Goal: Task Accomplishment & Management: Use online tool/utility

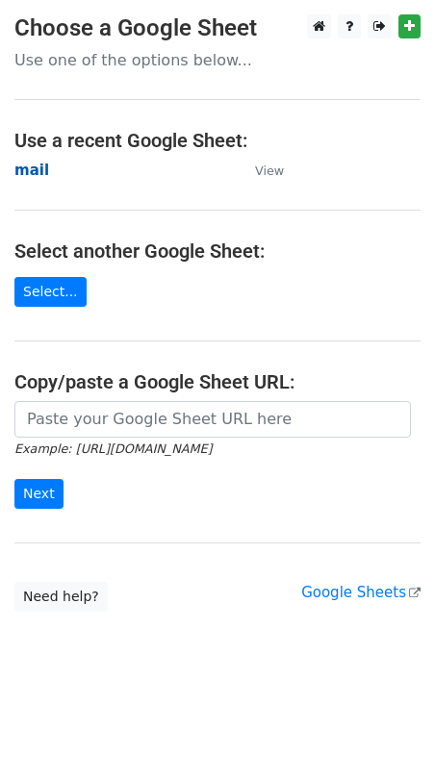
click at [38, 172] on strong "mail" at bounding box center [31, 170] width 35 height 17
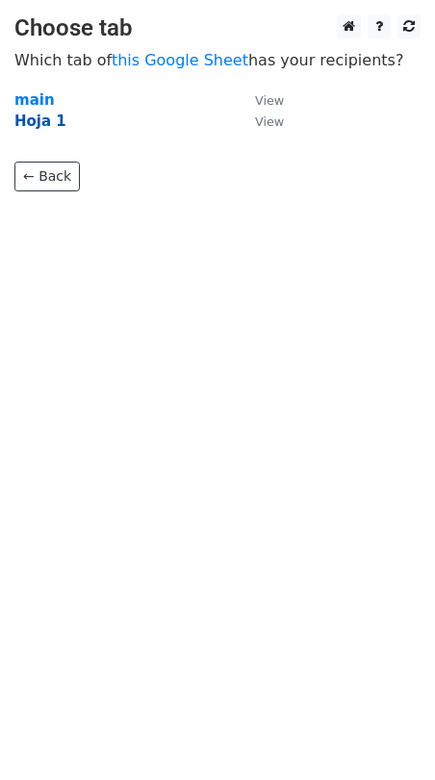
click at [33, 121] on strong "Hoja 1" at bounding box center [40, 121] width 52 height 17
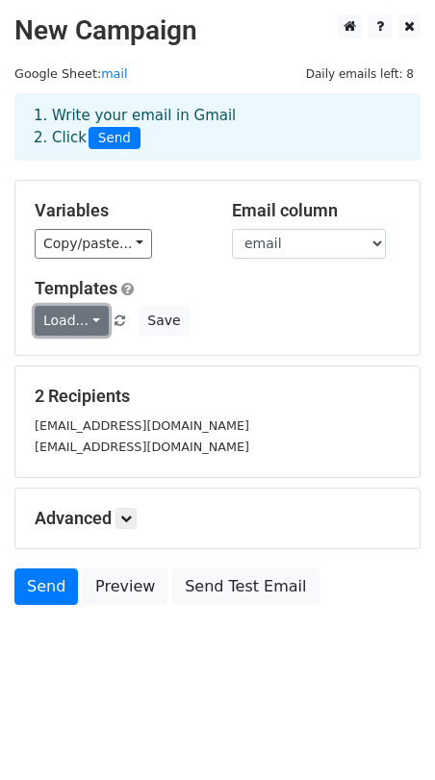
click at [95, 326] on link "Load..." at bounding box center [72, 321] width 74 height 30
click at [73, 362] on link "novag_usuario" at bounding box center [115, 362] width 159 height 31
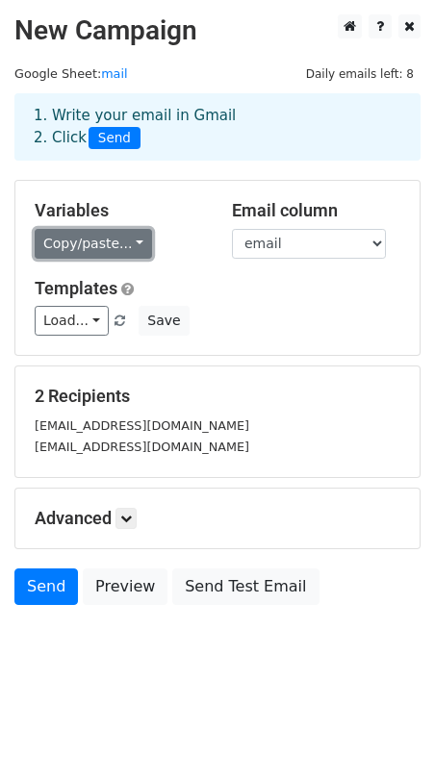
click at [133, 241] on link "Copy/paste..." at bounding box center [93, 244] width 117 height 30
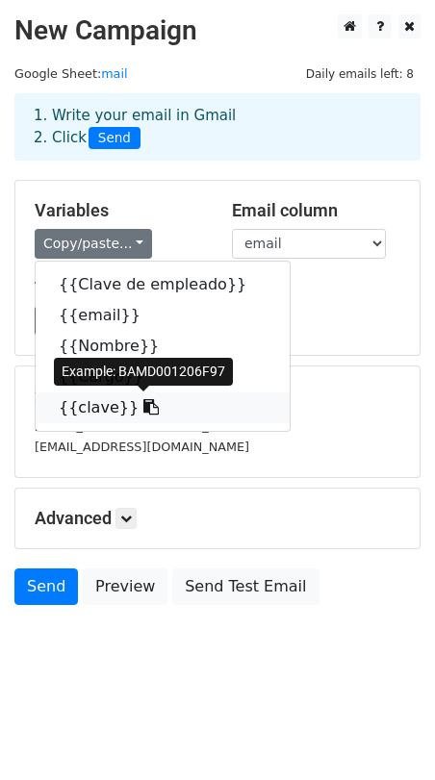
click at [96, 405] on link "{{clave}}" at bounding box center [163, 407] width 254 height 31
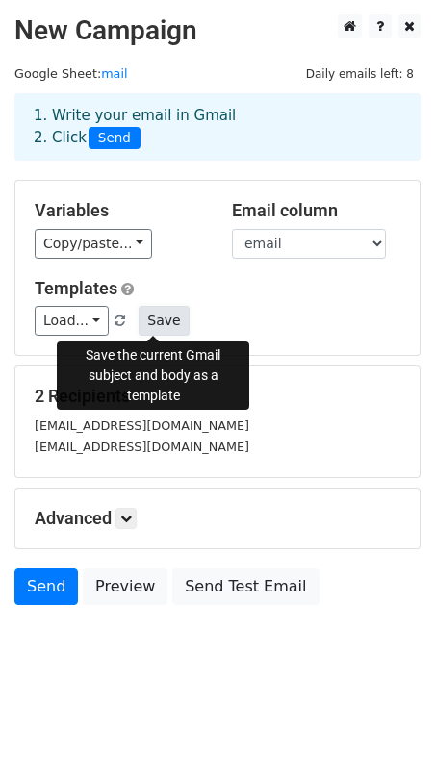
click at [149, 316] on button "Save" at bounding box center [164, 321] width 50 height 30
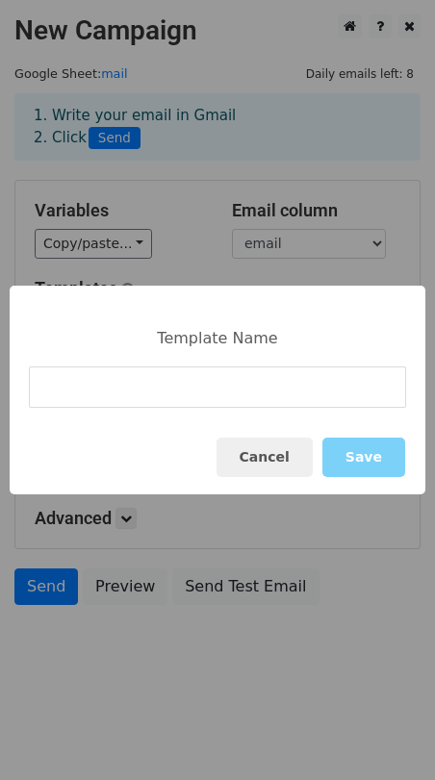
click at [112, 398] on input at bounding box center [217, 387] width 377 height 41
type input "u"
type input "empledosnovag"
click at [371, 455] on button "Save" at bounding box center [363, 457] width 83 height 39
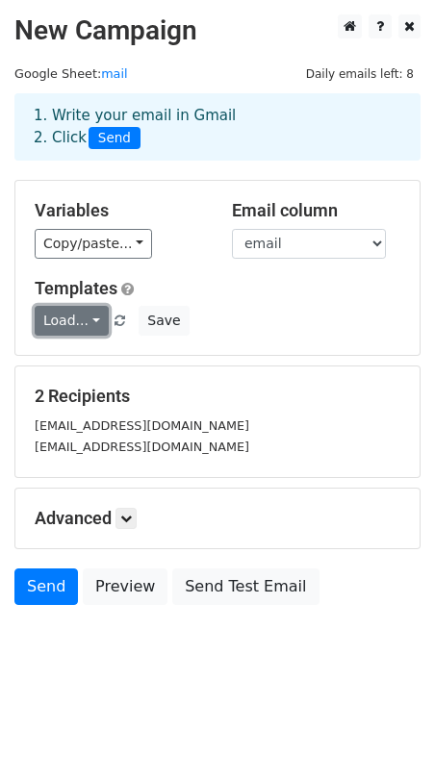
click at [84, 319] on link "Load..." at bounding box center [72, 321] width 74 height 30
click at [224, 278] on h5 "Templates" at bounding box center [218, 288] width 366 height 21
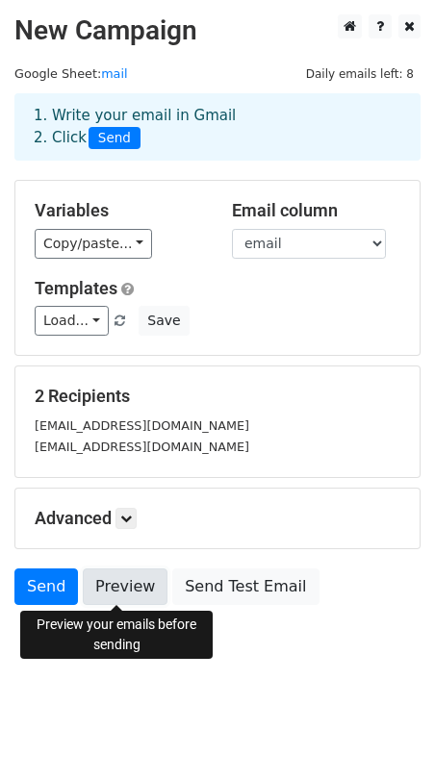
click at [123, 584] on link "Preview" at bounding box center [125, 587] width 85 height 37
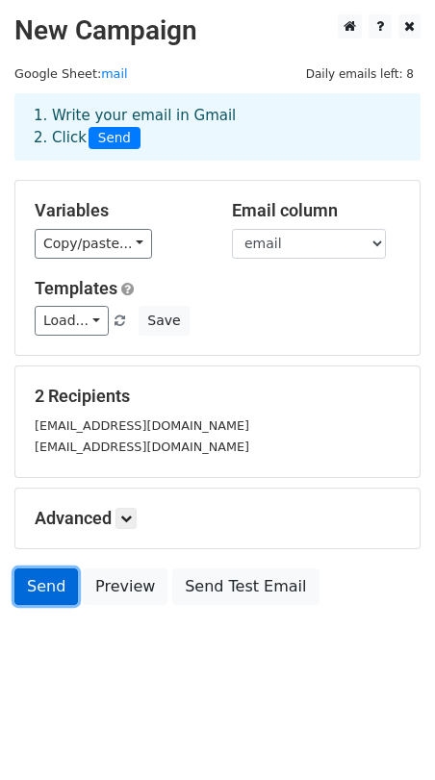
click at [32, 587] on link "Send" at bounding box center [45, 587] width 63 height 37
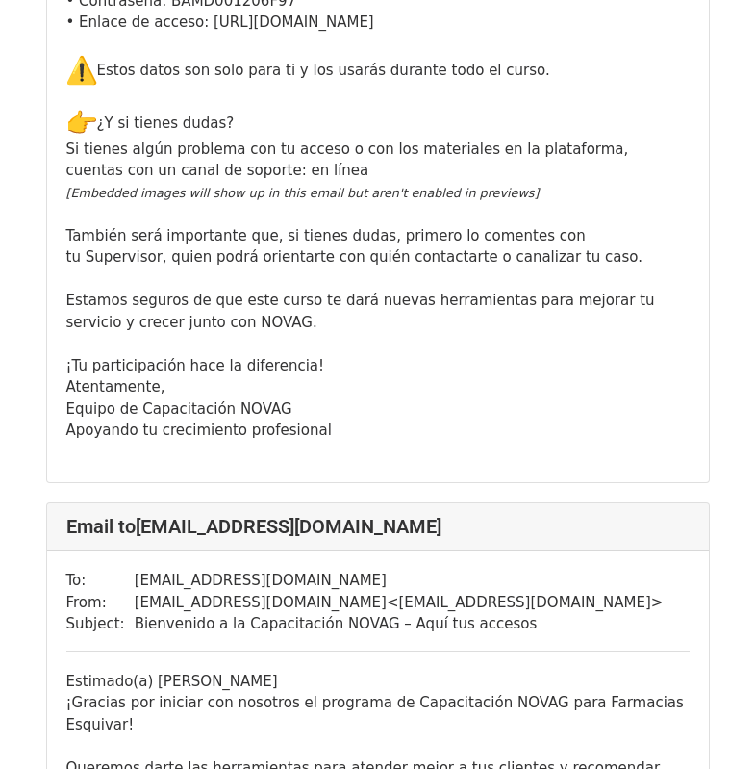
scroll to position [1732, 0]
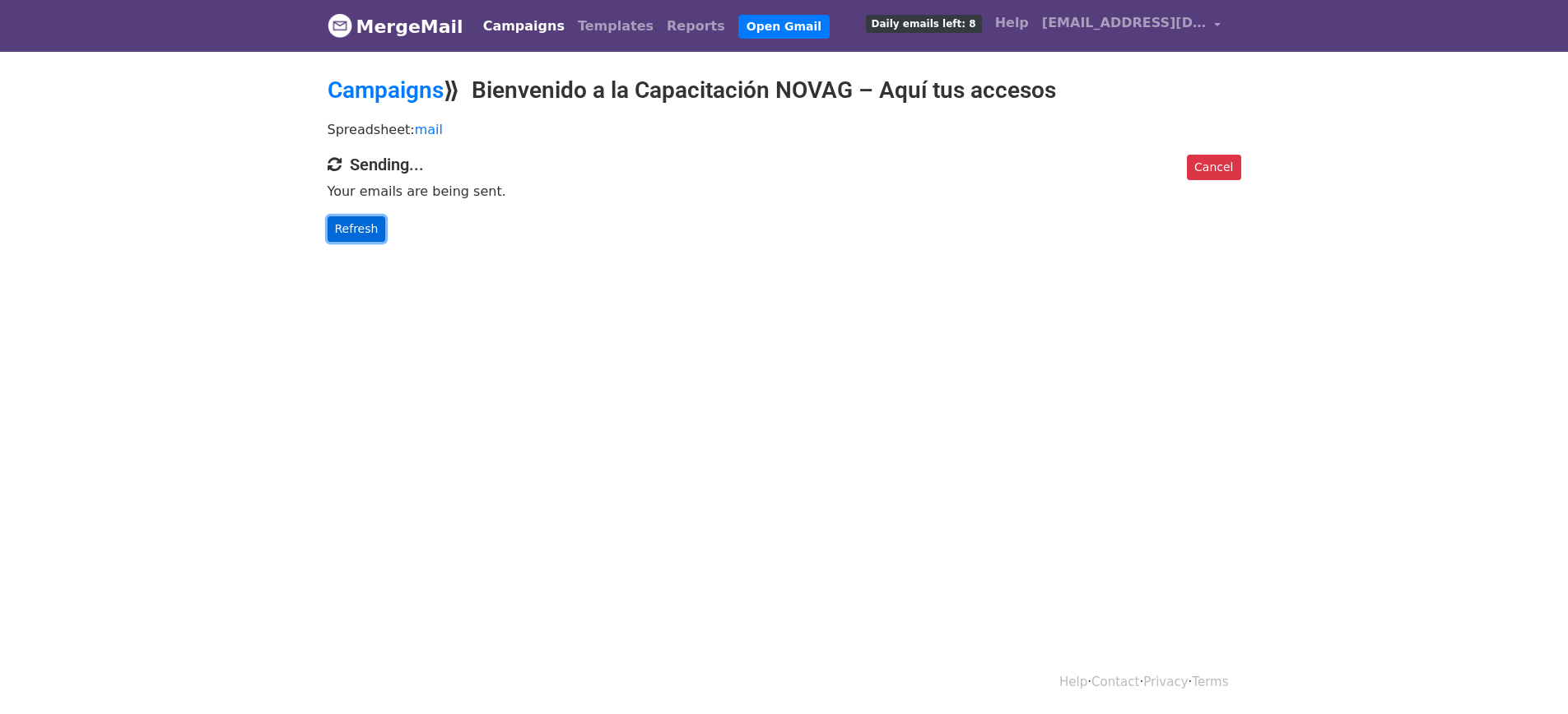
click at [346, 224] on link "Refresh" at bounding box center [357, 229] width 58 height 26
click at [349, 225] on link "Refresh" at bounding box center [357, 229] width 58 height 26
drag, startPoint x: 0, startPoint y: 0, endPoint x: 350, endPoint y: 225, distance: 416.1
click at [350, 225] on link "Refresh" at bounding box center [357, 229] width 58 height 26
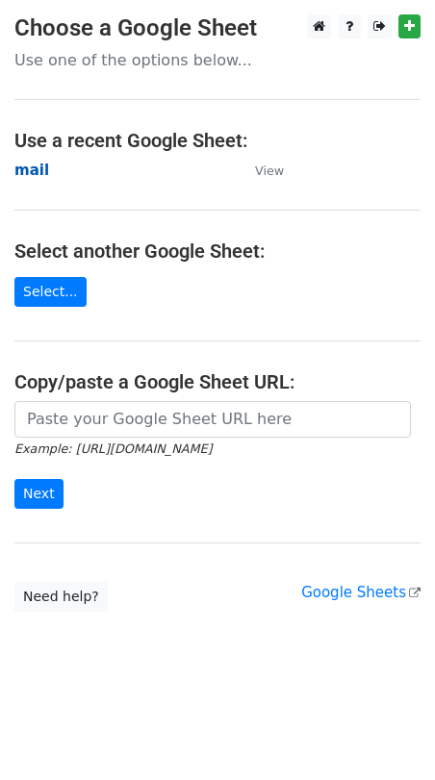
click at [31, 164] on strong "mail" at bounding box center [31, 170] width 35 height 17
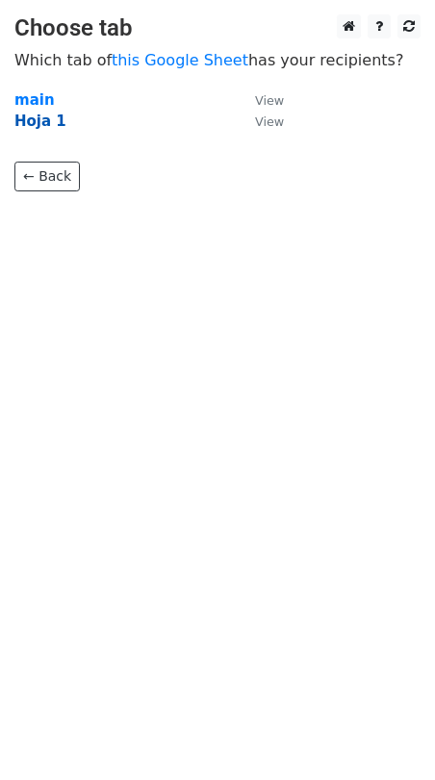
click at [48, 119] on strong "Hoja 1" at bounding box center [40, 121] width 52 height 17
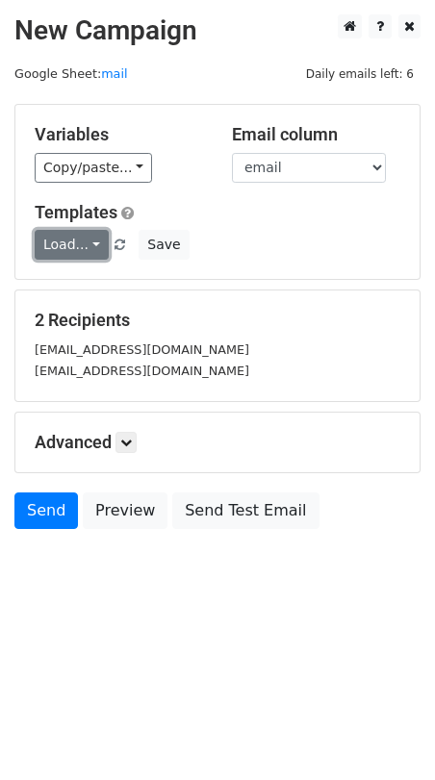
click at [96, 243] on link "Load..." at bounding box center [72, 245] width 74 height 30
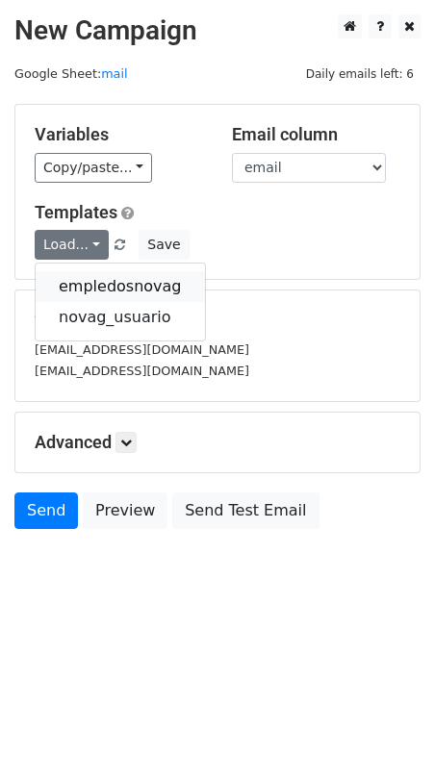
click at [89, 288] on link "empledosnovag" at bounding box center [120, 286] width 169 height 31
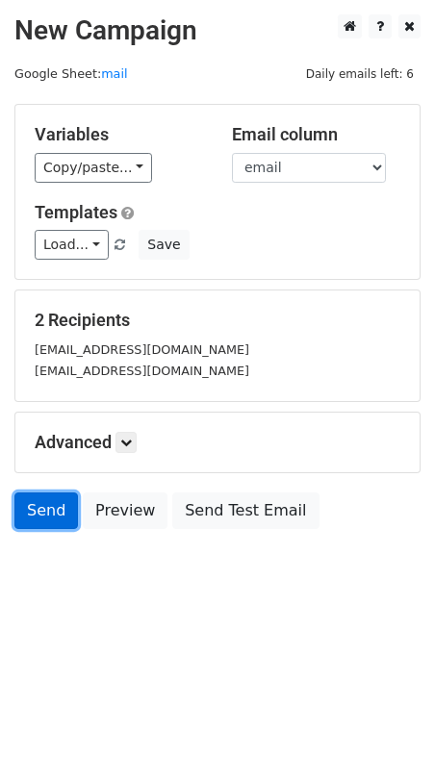
click at [55, 513] on link "Send" at bounding box center [45, 511] width 63 height 37
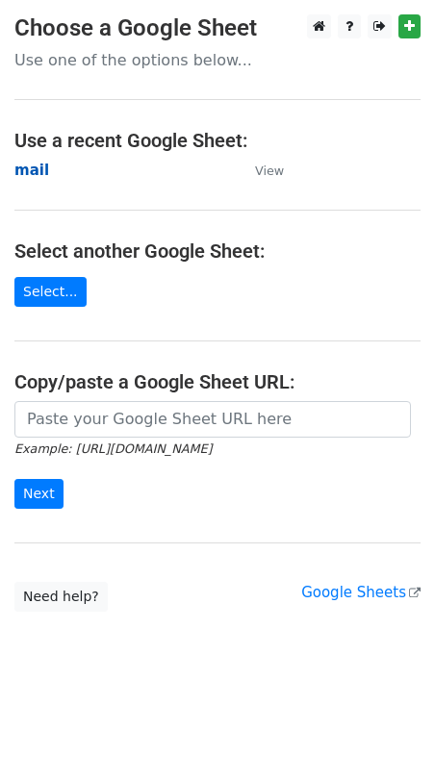
click at [38, 169] on strong "mail" at bounding box center [31, 170] width 35 height 17
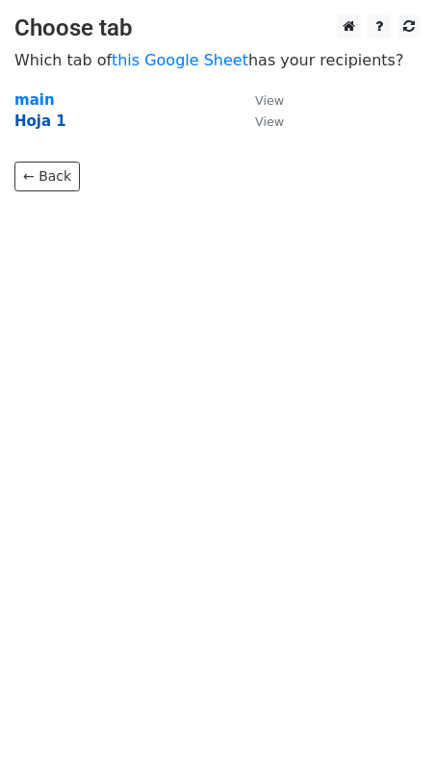
click at [50, 116] on strong "Hoja 1" at bounding box center [40, 121] width 52 height 17
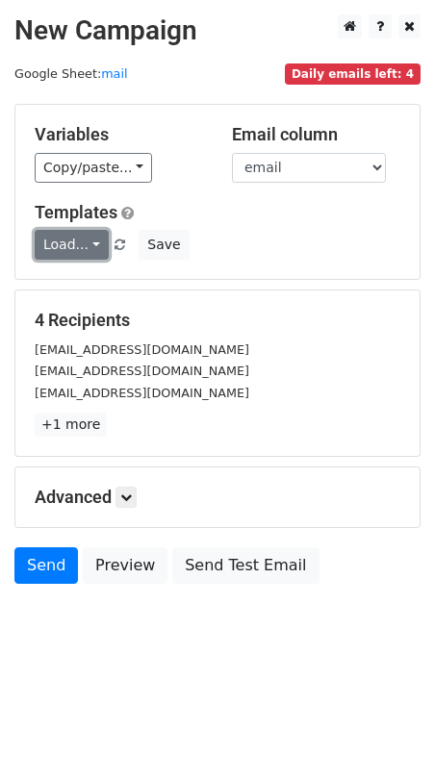
click at [85, 244] on link "Load..." at bounding box center [72, 245] width 74 height 30
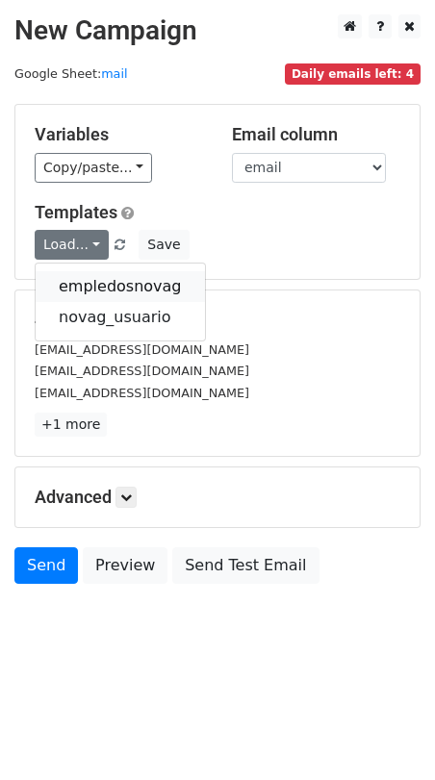
click at [101, 286] on link "empledosnovag" at bounding box center [120, 286] width 169 height 31
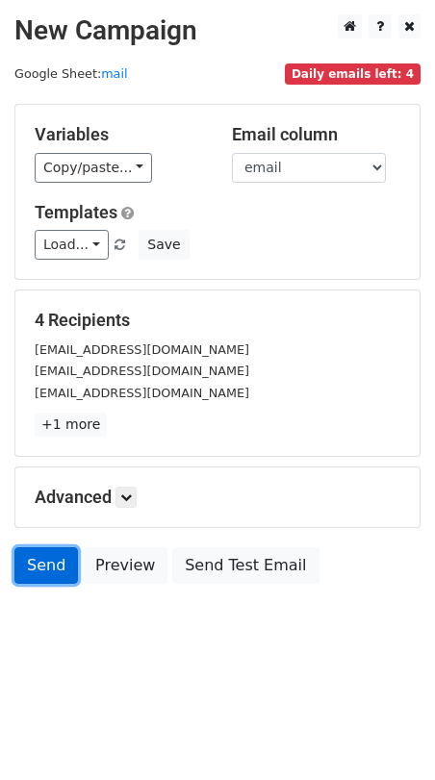
click at [50, 568] on link "Send" at bounding box center [45, 565] width 63 height 37
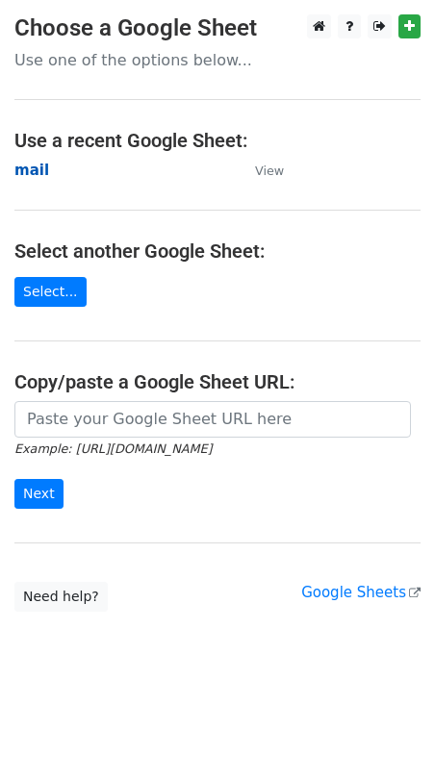
click at [29, 169] on strong "mail" at bounding box center [31, 170] width 35 height 17
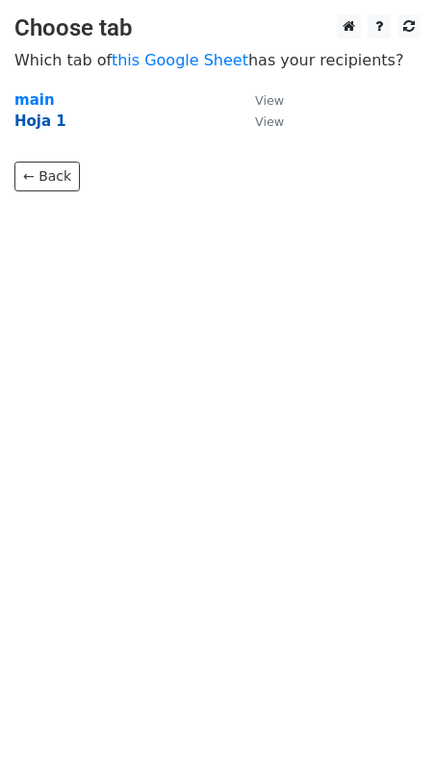
click at [40, 127] on strong "Hoja 1" at bounding box center [40, 121] width 52 height 17
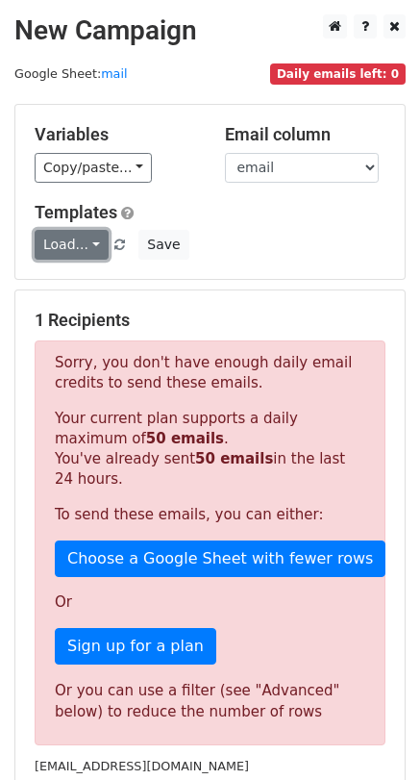
click at [89, 238] on link "Load..." at bounding box center [72, 245] width 74 height 30
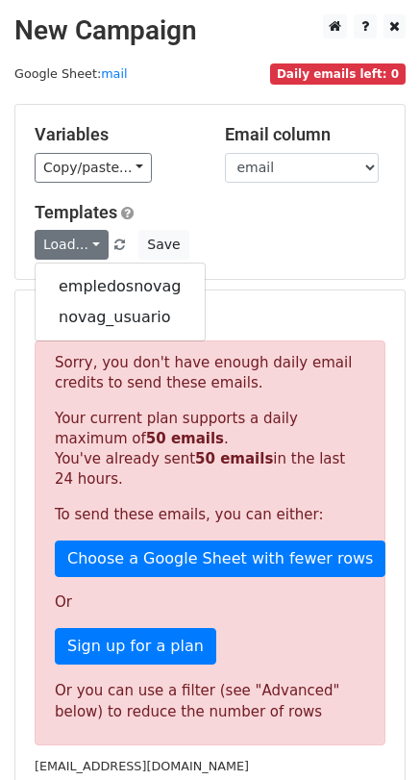
click at [281, 222] on div "Templates Load... empledosnovag novag_usuario Save" at bounding box center [210, 231] width 380 height 59
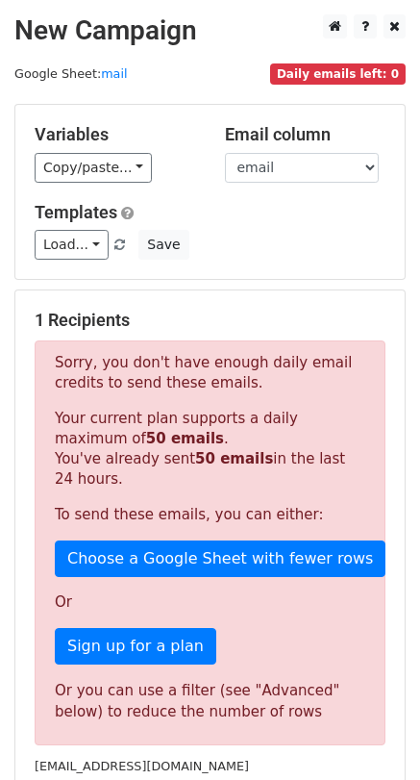
click at [266, 228] on div "Templates Load... empledosnovag novag_usuario Save" at bounding box center [210, 231] width 380 height 59
